Goal: Check status

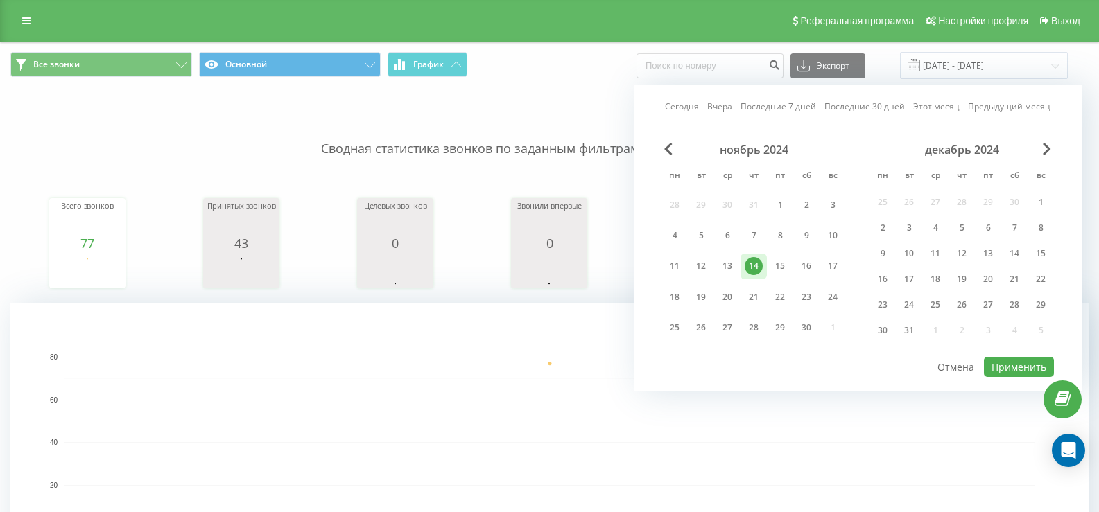
click at [688, 108] on link "Сегодня" at bounding box center [682, 106] width 34 height 13
click at [1026, 353] on div "ноябрь 2024 пн вт ср чт пт сб вс 28 29 30 31 1 2 3 4 5 6 7 8 9 10 11 12 13 14 1…" at bounding box center [857, 249] width 392 height 213
click at [1019, 360] on button "Применить" at bounding box center [1019, 367] width 70 height 20
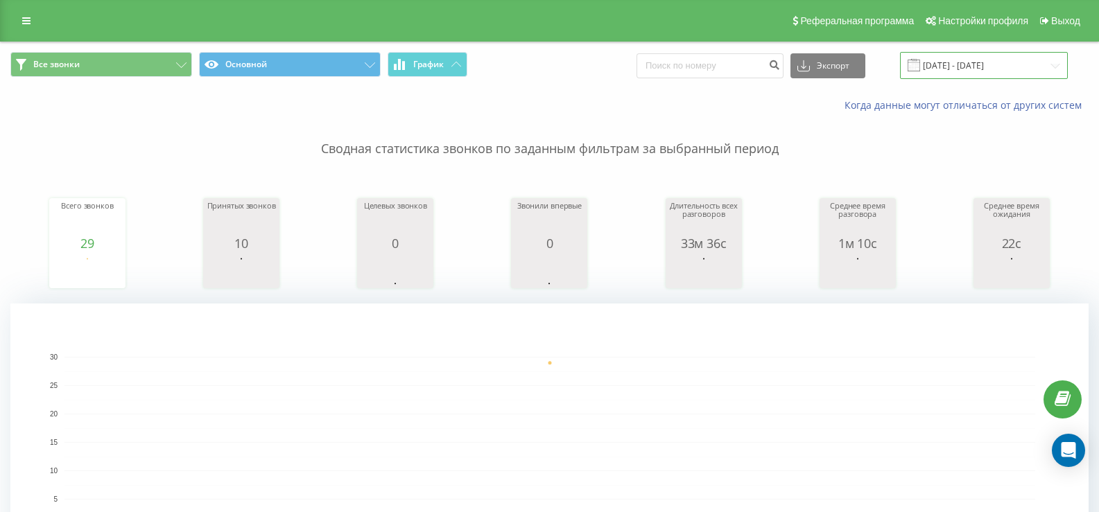
click at [966, 65] on input "[DATE] - [DATE]" at bounding box center [984, 65] width 168 height 27
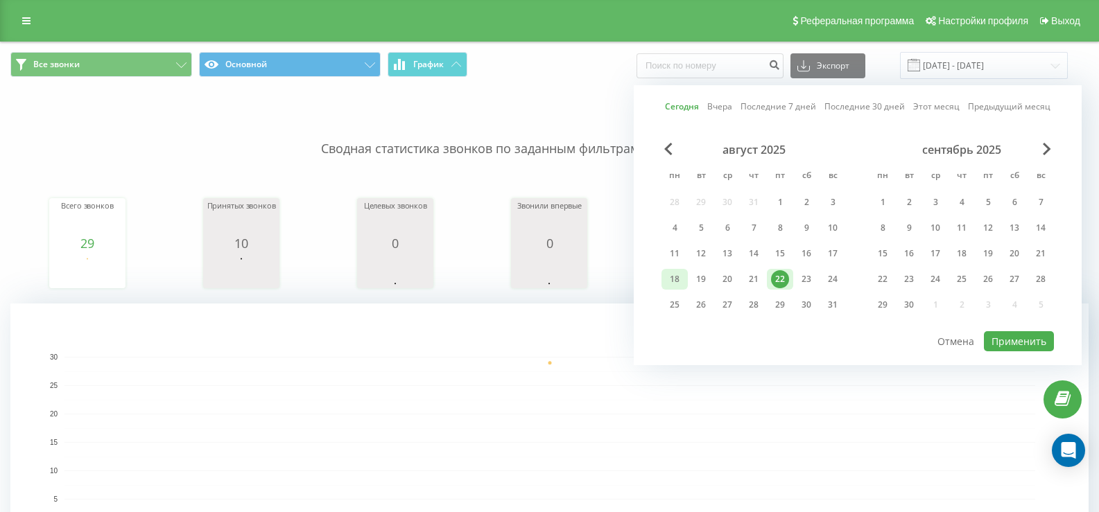
click at [670, 278] on div "18" at bounding box center [675, 279] width 18 height 18
click at [781, 278] on div "22" at bounding box center [780, 279] width 18 height 18
click at [1006, 345] on button "Применить" at bounding box center [1019, 341] width 70 height 20
type input "[DATE] - [DATE]"
